Goal: Information Seeking & Learning: Learn about a topic

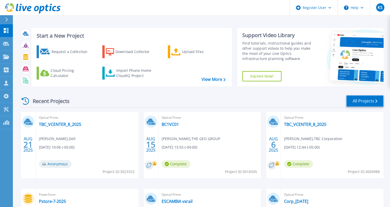
click at [354, 98] on link "All Projects" at bounding box center [364, 101] width 37 height 12
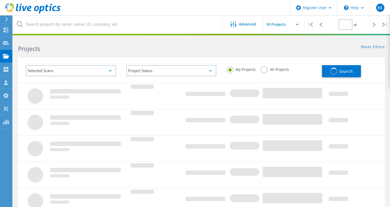
type input "1"
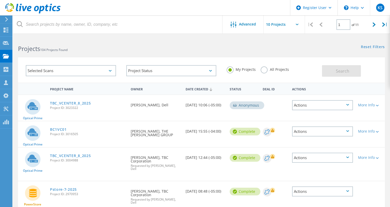
click at [262, 69] on label "All Projects" at bounding box center [275, 68] width 28 height 5
click at [0, 0] on input "All Projects" at bounding box center [0, 0] width 0 height 0
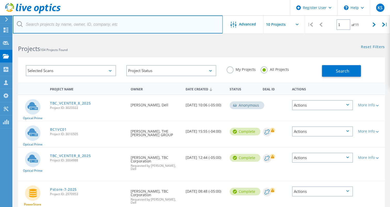
click at [144, 22] on input "text" at bounding box center [118, 24] width 210 height 18
type input "marlins"
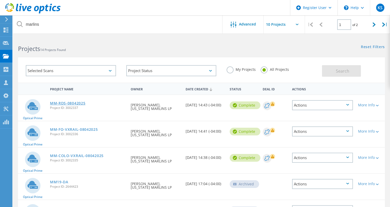
click at [77, 103] on link "MM-RDS-08042025" at bounding box center [68, 104] width 36 height 4
click at [71, 130] on link "MM-FO-VXRAIL-08042025" at bounding box center [74, 130] width 48 height 4
click at [71, 154] on link "MM-COLO-VXRAIL-08042025" at bounding box center [77, 156] width 54 height 4
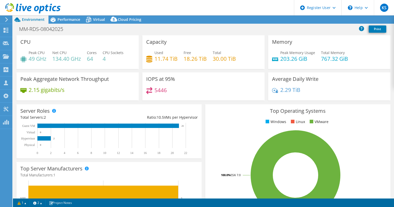
select select "USD"
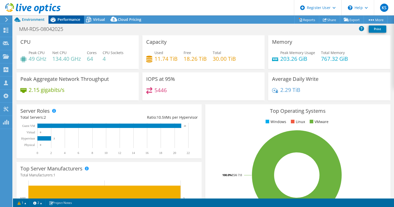
click at [80, 18] on div "Performance" at bounding box center [66, 19] width 36 height 8
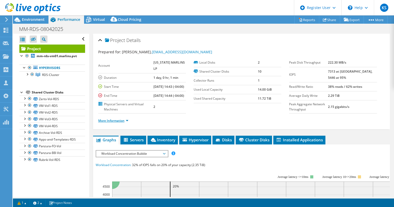
click at [128, 123] on link "More Information" at bounding box center [113, 121] width 30 height 4
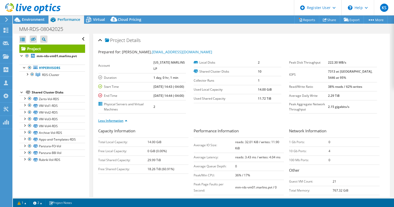
scroll to position [11, 0]
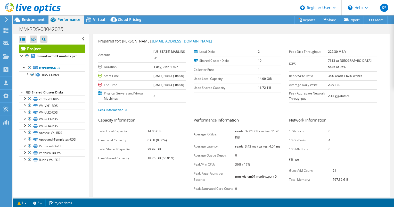
click at [39, 16] on div at bounding box center [30, 8] width 61 height 17
click at [39, 21] on span "Environment" at bounding box center [33, 19] width 23 height 5
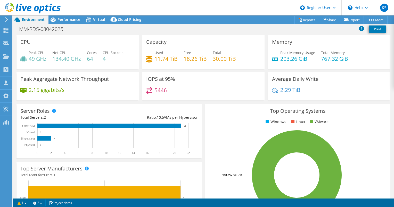
click at [301, 70] on div "Memory Peak Memory Usage 203.26 GiB Total Memory 767.32 GiB" at bounding box center [329, 53] width 126 height 37
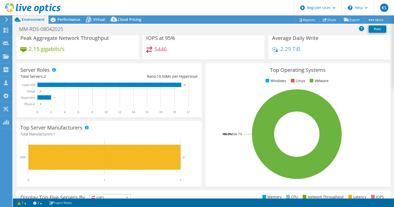
scroll to position [0, 0]
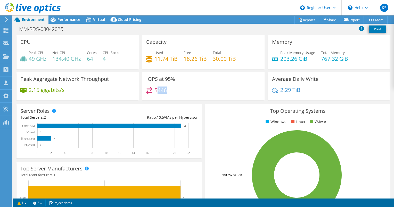
drag, startPoint x: 166, startPoint y: 92, endPoint x: 156, endPoint y: 90, distance: 9.8
click at [156, 90] on div "5446" at bounding box center [203, 92] width 114 height 11
drag, startPoint x: 156, startPoint y: 90, endPoint x: 191, endPoint y: 98, distance: 35.7
click at [191, 98] on div "5446" at bounding box center [203, 92] width 114 height 11
click at [87, 20] on icon at bounding box center [88, 19] width 9 height 9
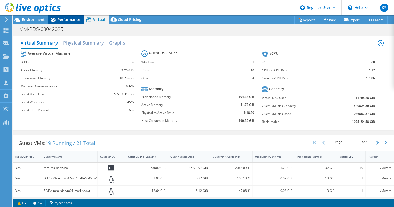
click at [60, 23] on div "Performance" at bounding box center [66, 19] width 36 height 8
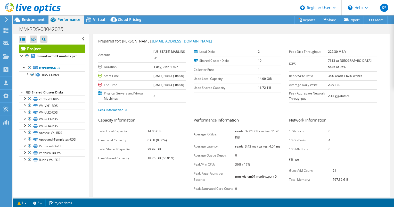
drag, startPoint x: 322, startPoint y: 146, endPoint x: 328, endPoint y: 146, distance: 5.9
click at [328, 145] on tr "10 Gb Ports: 4" at bounding box center [334, 140] width 90 height 9
drag, startPoint x: 328, startPoint y: 146, endPoint x: 344, endPoint y: 146, distance: 15.7
click at [344, 145] on td "4" at bounding box center [353, 140] width 51 height 9
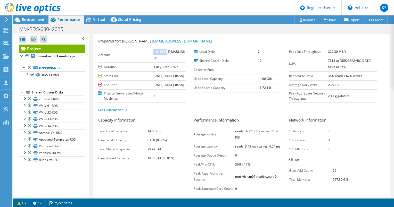
drag, startPoint x: 150, startPoint y: 52, endPoint x: 166, endPoint y: 52, distance: 15.5
click at [166, 52] on tr "Account FLORIDA MARLINS LP" at bounding box center [142, 54] width 88 height 15
drag, startPoint x: 166, startPoint y: 52, endPoint x: 172, endPoint y: 58, distance: 8.8
click at [172, 62] on td "1 day, 0 hr, 1 min" at bounding box center [169, 66] width 32 height 9
click at [37, 20] on span "Environment" at bounding box center [33, 19] width 23 height 5
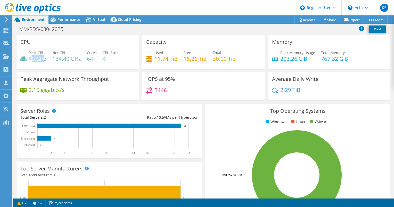
drag, startPoint x: 43, startPoint y: 58, endPoint x: 31, endPoint y: 56, distance: 11.7
click at [31, 56] on h4 "49 GHz" at bounding box center [38, 59] width 18 height 6
drag, startPoint x: 31, startPoint y: 56, endPoint x: 40, endPoint y: 67, distance: 14.0
click at [40, 67] on div "CPU Peak CPU 49 GHz Net CPU 134.40 GHz Cores 64 CPU Sockets 4" at bounding box center [77, 52] width 122 height 34
drag, startPoint x: 321, startPoint y: 58, endPoint x: 350, endPoint y: 57, distance: 29.1
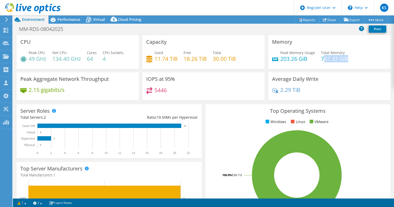
click at [350, 57] on div "Peak Memory Usage 203.26 GiB Total Memory 767.32 GiB" at bounding box center [329, 58] width 114 height 17
drag, startPoint x: 350, startPoint y: 57, endPoint x: 332, endPoint y: 66, distance: 20.3
click at [332, 66] on div "Peak Memory Usage 203.26 GiB Total Memory 767.32 GiB" at bounding box center [329, 58] width 114 height 17
click at [134, 37] on div "CPU Peak CPU 49 GHz Net CPU 134.40 GHz Cores 64 CPU Sockets 4" at bounding box center [77, 52] width 122 height 34
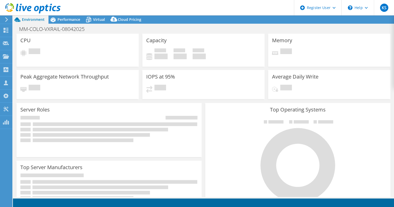
select select "USD"
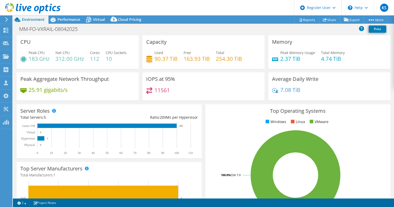
select select "USD"
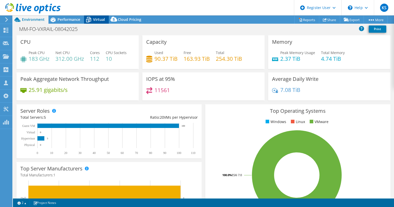
click at [98, 22] on div "Virtual" at bounding box center [96, 19] width 25 height 8
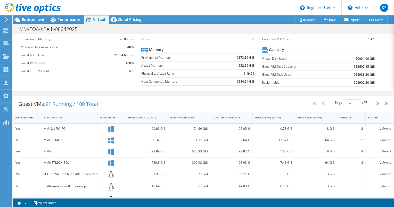
scroll to position [37, 0]
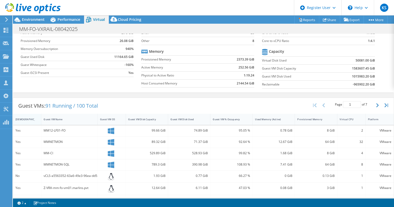
click at [28, 118] on div "[DEMOGRAPHIC_DATA]" at bounding box center [23, 119] width 17 height 3
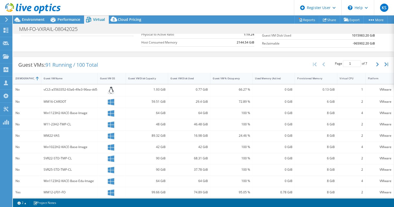
scroll to position [82, 0]
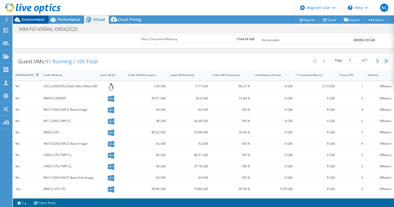
click at [37, 19] on span "Environment" at bounding box center [33, 19] width 23 height 5
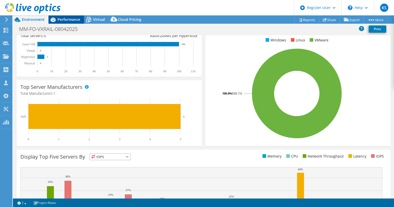
click at [57, 22] on icon at bounding box center [52, 19] width 9 height 9
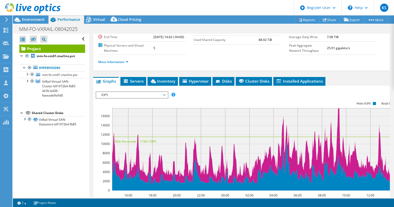
scroll to position [0, 0]
click at [111, 98] on span "IOPS" at bounding box center [132, 95] width 66 height 6
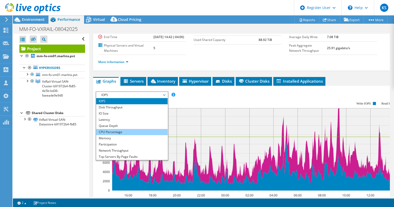
click at [113, 135] on li "CPU Percentage" at bounding box center [131, 132] width 71 height 6
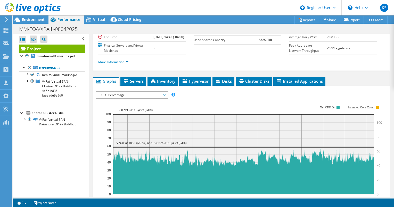
click at [103, 98] on span "CPU Percentage" at bounding box center [132, 95] width 66 height 6
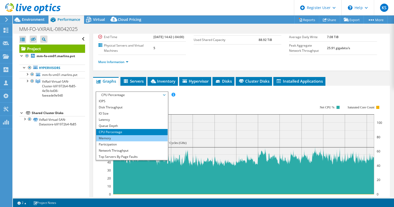
click at [106, 141] on li "Memory" at bounding box center [131, 138] width 71 height 6
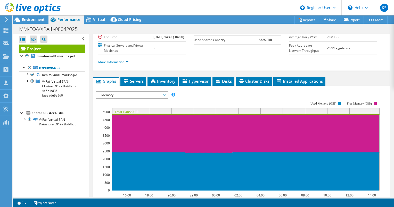
click at [107, 98] on span "Memory" at bounding box center [132, 95] width 66 height 6
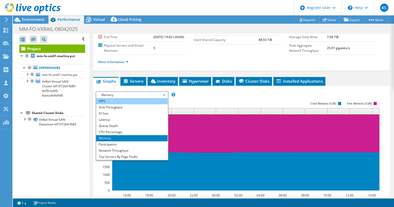
click at [106, 104] on li "IOPS" at bounding box center [131, 101] width 71 height 6
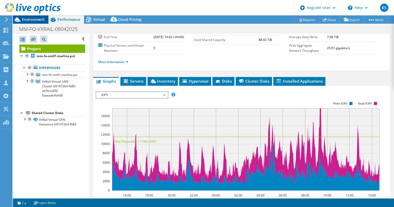
click at [33, 21] on span "Environment" at bounding box center [33, 19] width 23 height 5
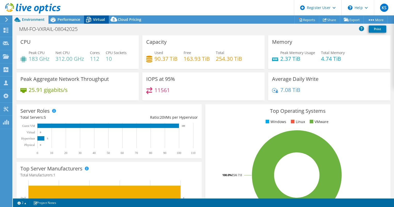
click at [97, 19] on span "Virtual" at bounding box center [99, 19] width 12 height 5
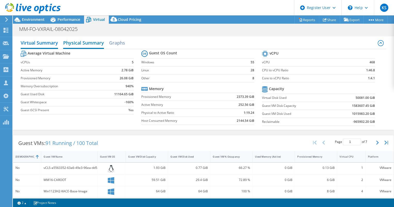
click at [91, 47] on h2 "Physical Summary" at bounding box center [83, 43] width 41 height 11
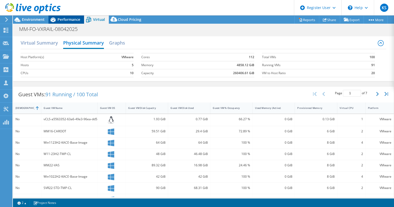
click at [62, 16] on div "Performance" at bounding box center [66, 19] width 36 height 8
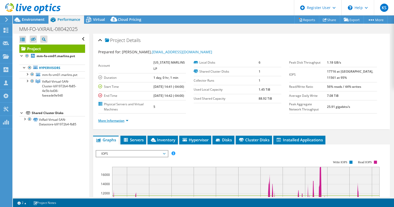
click at [128, 123] on link "More Information" at bounding box center [113, 121] width 30 height 4
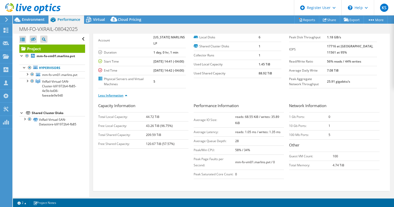
scroll to position [32, 0]
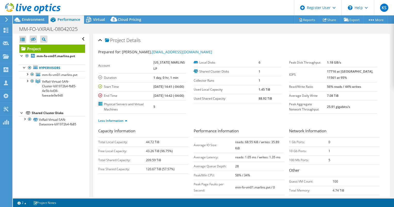
select select "USD"
click at [94, 21] on span "Virtual" at bounding box center [99, 19] width 12 height 5
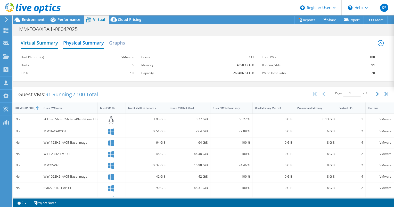
click at [45, 43] on h2 "Virtual Summary" at bounding box center [39, 43] width 37 height 11
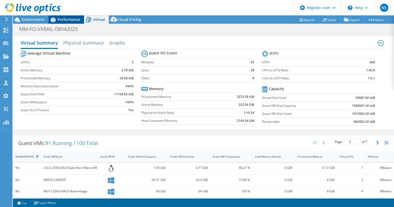
click at [64, 21] on span "Performance" at bounding box center [68, 19] width 23 height 5
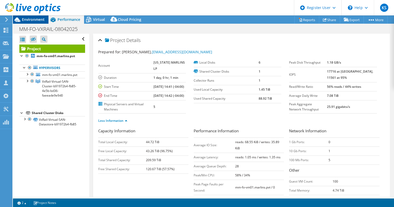
click at [36, 18] on span "Environment" at bounding box center [33, 19] width 23 height 5
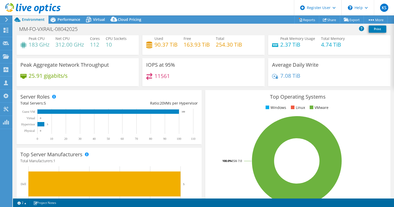
scroll to position [14, 0]
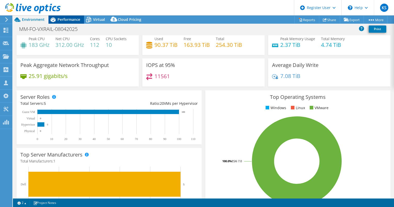
click at [70, 22] on span "Performance" at bounding box center [68, 19] width 23 height 5
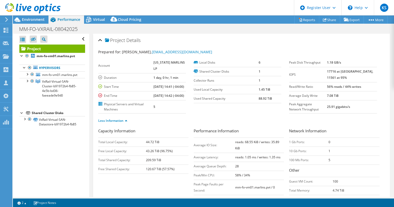
scroll to position [0, 0]
click at [22, 56] on div at bounding box center [21, 55] width 5 height 5
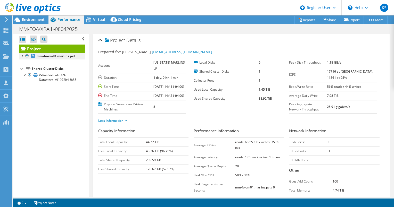
click at [22, 56] on div at bounding box center [21, 55] width 5 height 5
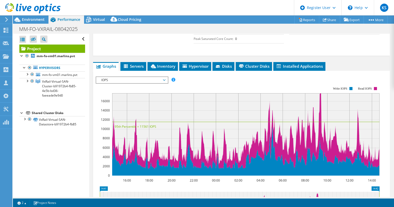
scroll to position [170, 0]
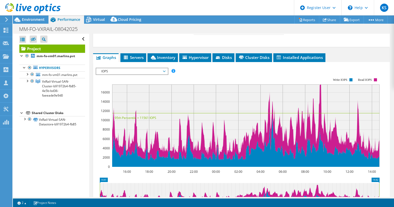
click at [121, 74] on span "IOPS" at bounding box center [132, 71] width 66 height 6
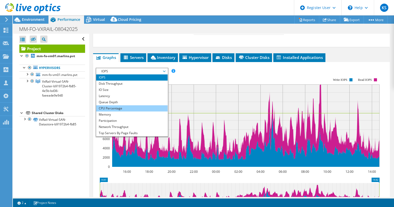
click at [117, 111] on li "CPU Percentage" at bounding box center [131, 108] width 71 height 6
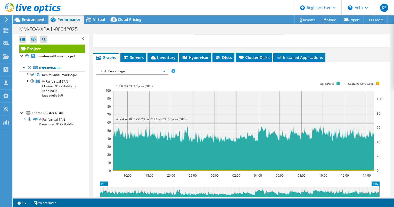
click at [116, 74] on span "CPU Percentage" at bounding box center [132, 71] width 66 height 6
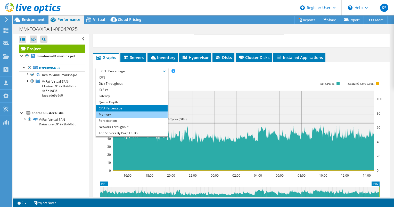
click at [111, 118] on li "Memory" at bounding box center [131, 115] width 71 height 6
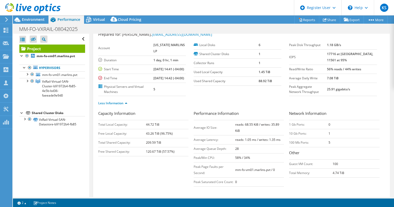
scroll to position [0, 0]
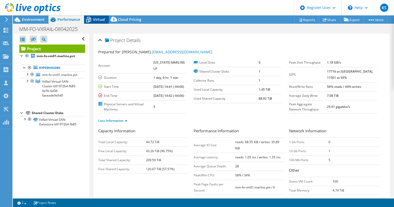
click at [97, 22] on div "Virtual" at bounding box center [96, 19] width 25 height 8
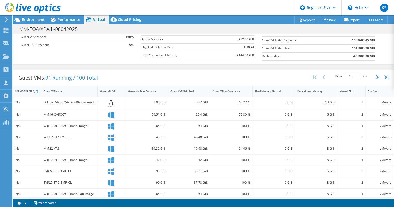
scroll to position [67, 0]
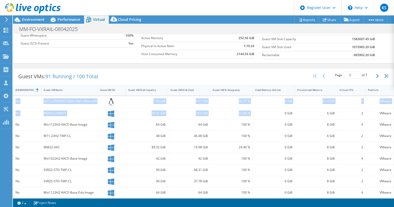
drag, startPoint x: 277, startPoint y: 107, endPoint x: 279, endPoint y: 79, distance: 28.4
click at [279, 79] on div "Guest VMs: 91 Running / 100 Total Page 1 of 7 5 rows 10 rows 20 rows 25 rows 50…" at bounding box center [203, 168] width 381 height 201
click at [231, 71] on div "Guest VMs: 91 Running / 100 Total Page 1 of 7 5 rows 10 rows 20 rows 25 rows 50…" at bounding box center [203, 77] width 380 height 16
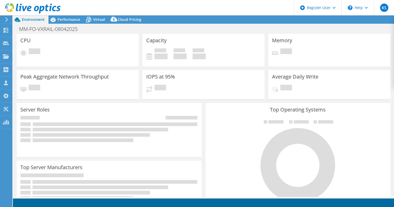
select select "USD"
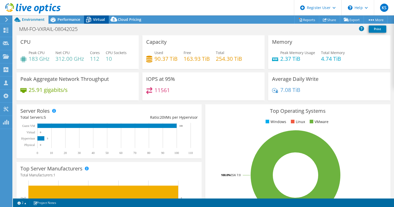
click at [94, 20] on span "Virtual" at bounding box center [99, 19] width 12 height 5
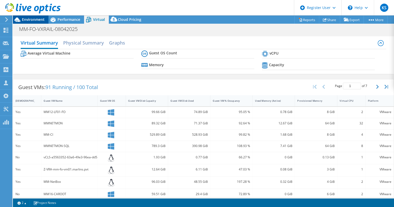
click at [37, 20] on span "Environment" at bounding box center [33, 19] width 23 height 5
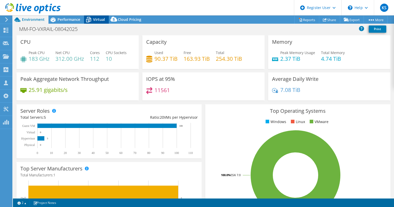
click at [90, 20] on icon at bounding box center [88, 19] width 9 height 9
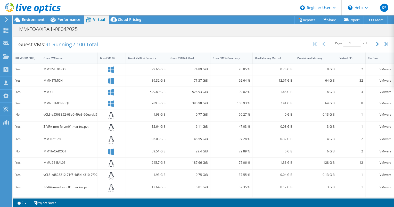
scroll to position [101, 0]
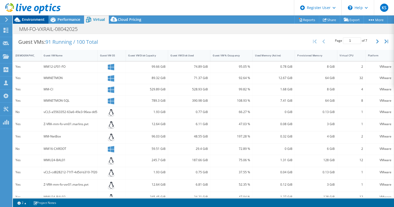
click at [40, 19] on span "Environment" at bounding box center [33, 19] width 23 height 5
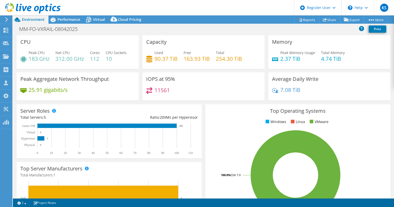
scroll to position [8, 0]
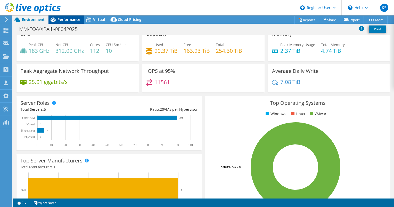
click at [76, 18] on span "Performance" at bounding box center [68, 19] width 23 height 5
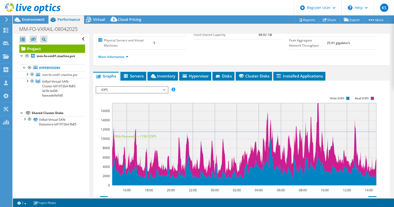
scroll to position [75, 0]
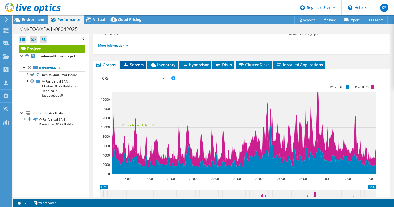
click at [136, 69] on li "Servers" at bounding box center [133, 65] width 26 height 9
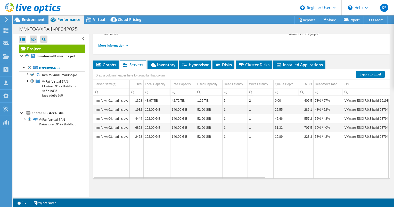
scroll to position [2, 0]
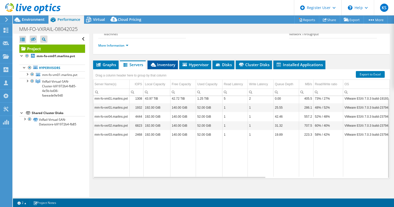
click at [159, 67] on span "Inventory" at bounding box center [162, 64] width 25 height 5
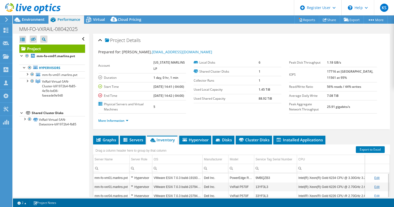
scroll to position [45, 0]
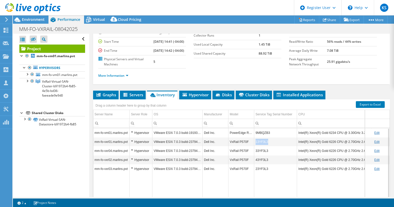
drag, startPoint x: 266, startPoint y: 146, endPoint x: 255, endPoint y: 146, distance: 10.8
click at [255, 146] on td "13YF3L3" at bounding box center [275, 141] width 43 height 9
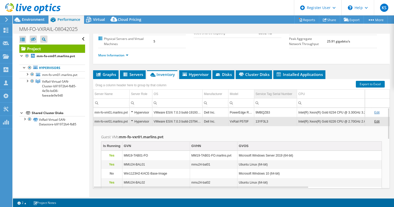
scroll to position [65, 0]
drag, startPoint x: 269, startPoint y: 128, endPoint x: 256, endPoint y: 127, distance: 13.2
click at [256, 126] on td "13YF3L3" at bounding box center [275, 121] width 43 height 9
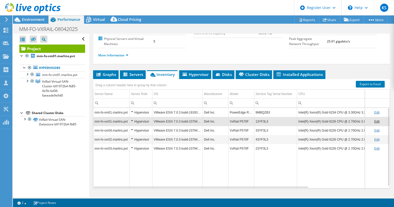
click at [267, 126] on td "13YF3L3" at bounding box center [275, 121] width 43 height 9
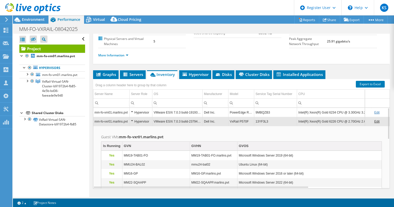
click at [267, 126] on td "13YF3L3" at bounding box center [275, 121] width 43 height 9
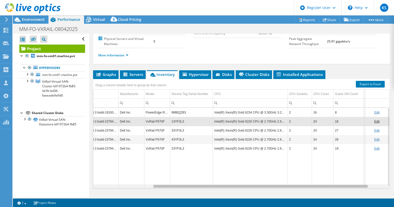
scroll to position [0, 0]
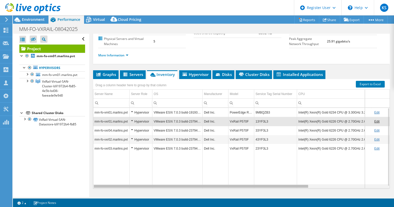
drag, startPoint x: 263, startPoint y: 192, endPoint x: 210, endPoint y: 176, distance: 55.0
click at [210, 176] on body "KS Dell User [PERSON_NAME] [PERSON_NAME][EMAIL_ADDRESS][PERSON_NAME][DOMAIN_NAM…" at bounding box center [197, 103] width 394 height 207
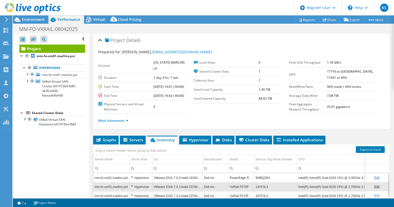
click at [160, 85] on b "[DATE] 14:41 (-04:00)" at bounding box center [168, 87] width 31 height 4
click at [157, 75] on b "1 day, 0 hr, 1 min" at bounding box center [165, 77] width 25 height 4
drag, startPoint x: 157, startPoint y: 72, endPoint x: 165, endPoint y: 81, distance: 12.4
click at [165, 85] on b "[DATE] 14:41 (-04:00)" at bounding box center [168, 87] width 31 height 4
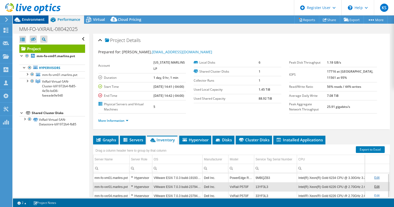
click at [36, 19] on span "Environment" at bounding box center [33, 19] width 23 height 5
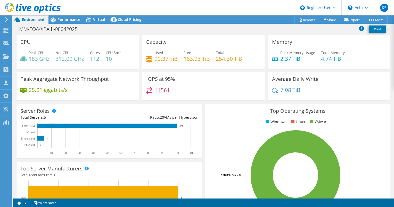
click at [195, 99] on div "IOPS at 95% 11561" at bounding box center [203, 86] width 122 height 28
